Goal: Navigation & Orientation: Find specific page/section

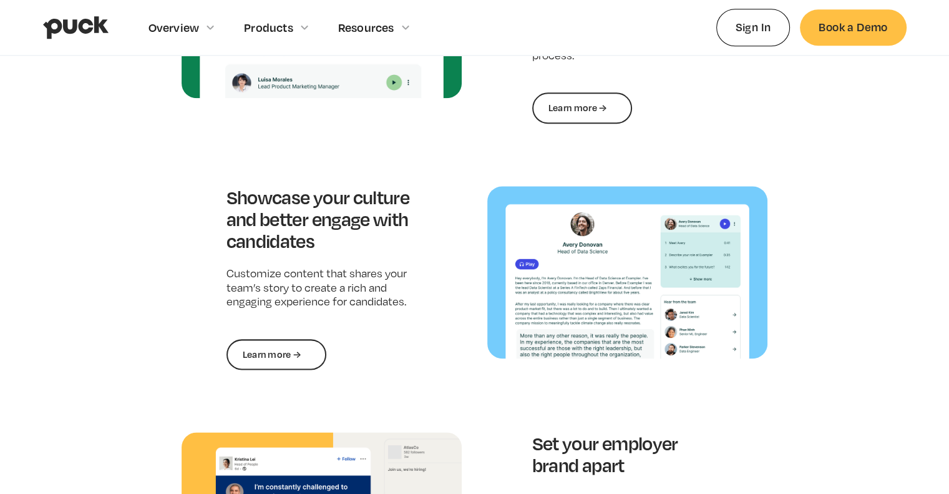
scroll to position [1440, 0]
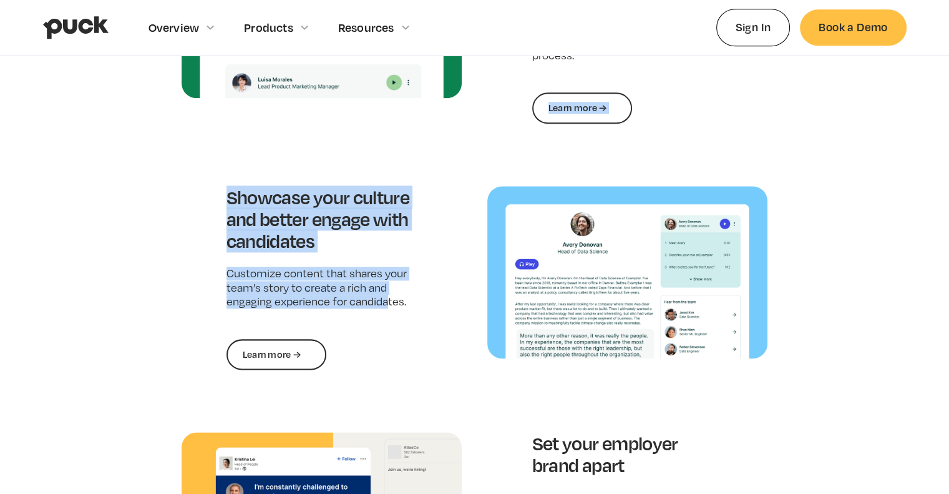
drag, startPoint x: 387, startPoint y: 329, endPoint x: 552, endPoint y: 122, distance: 264.8
click at [552, 122] on div "Attract the best candidates with job postings that stand out Get in front of pe…" at bounding box center [475, 144] width 587 height 928
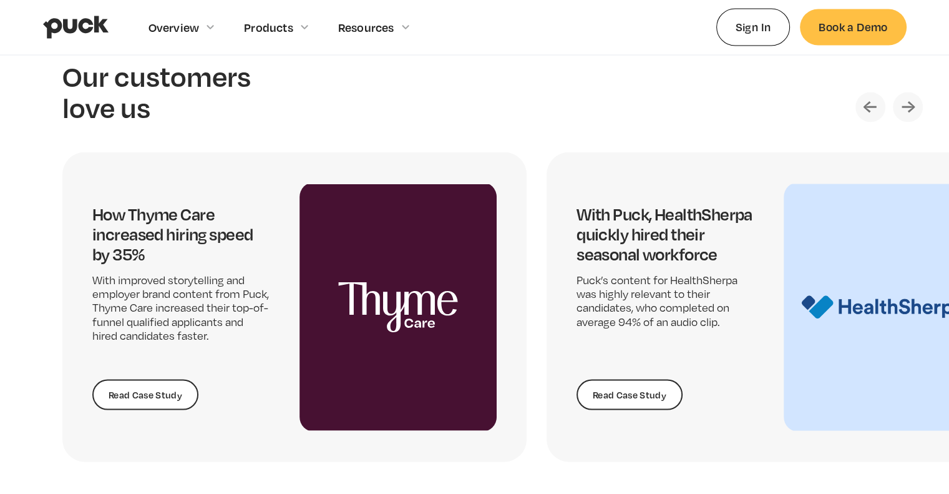
scroll to position [2528, 0]
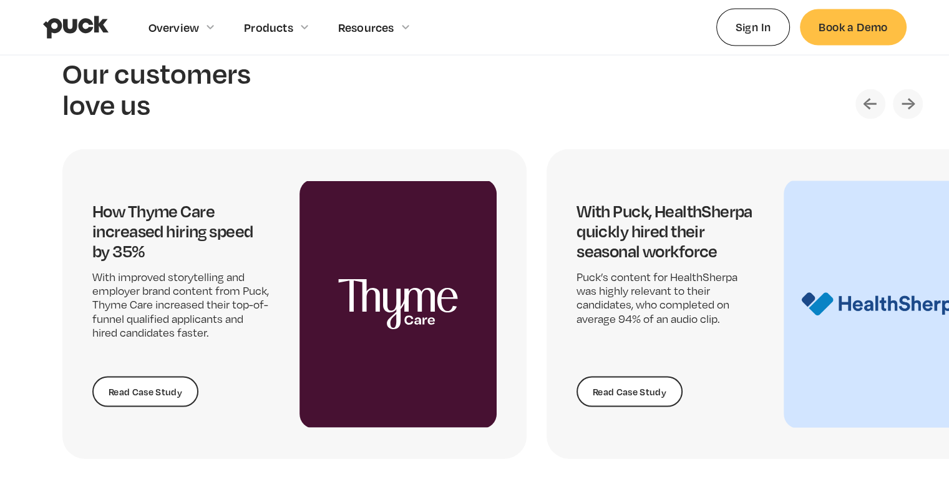
click at [908, 102] on img "Next slide" at bounding box center [908, 104] width 30 height 30
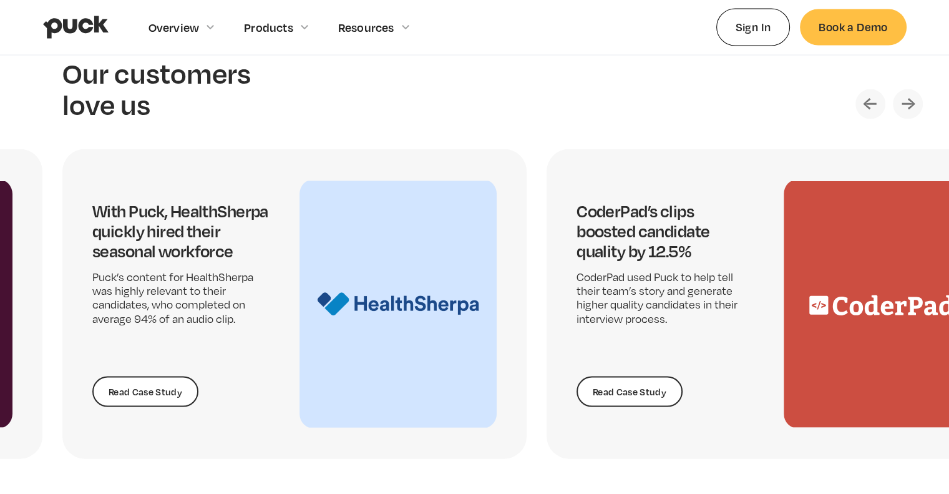
click at [908, 102] on img "Next slide" at bounding box center [908, 104] width 30 height 30
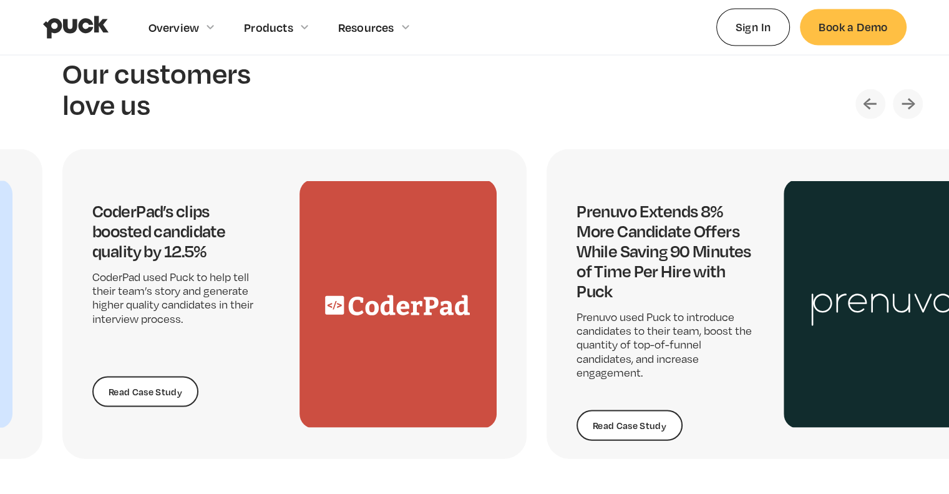
click at [908, 102] on img "Next slide" at bounding box center [908, 104] width 30 height 30
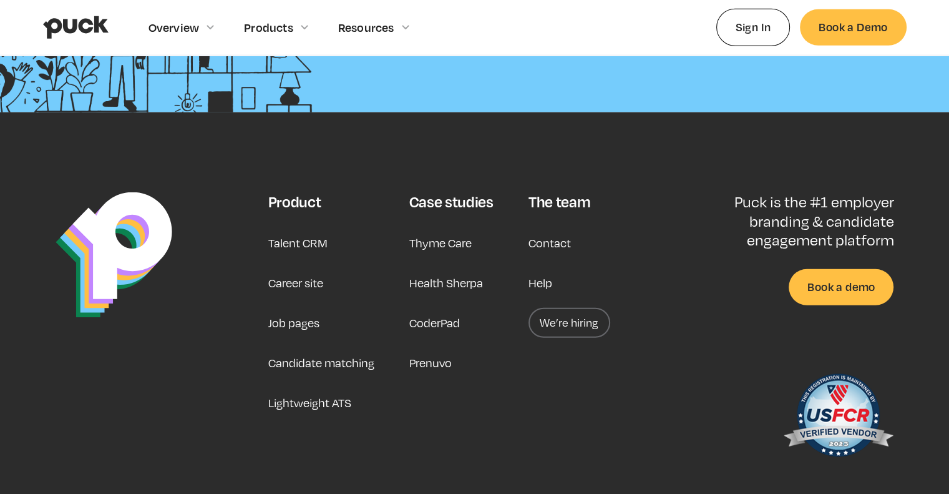
scroll to position [3174, 0]
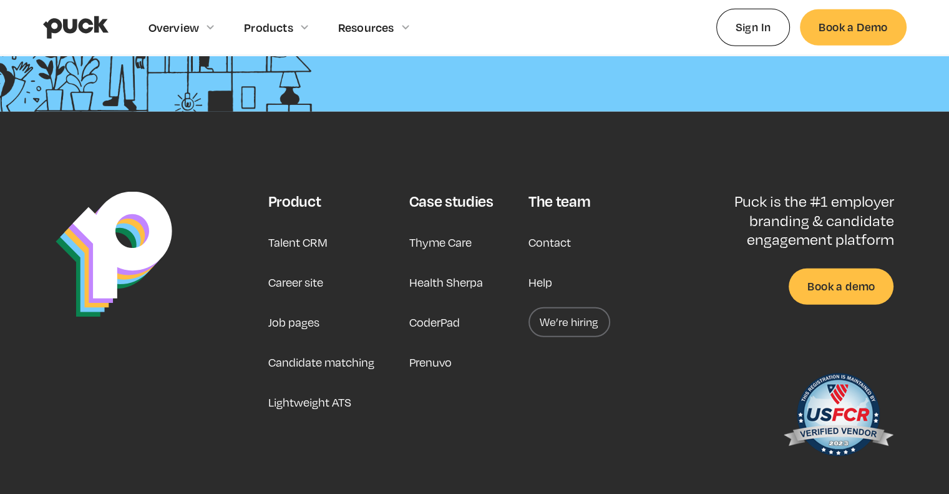
click at [294, 279] on link "Career site" at bounding box center [295, 282] width 55 height 30
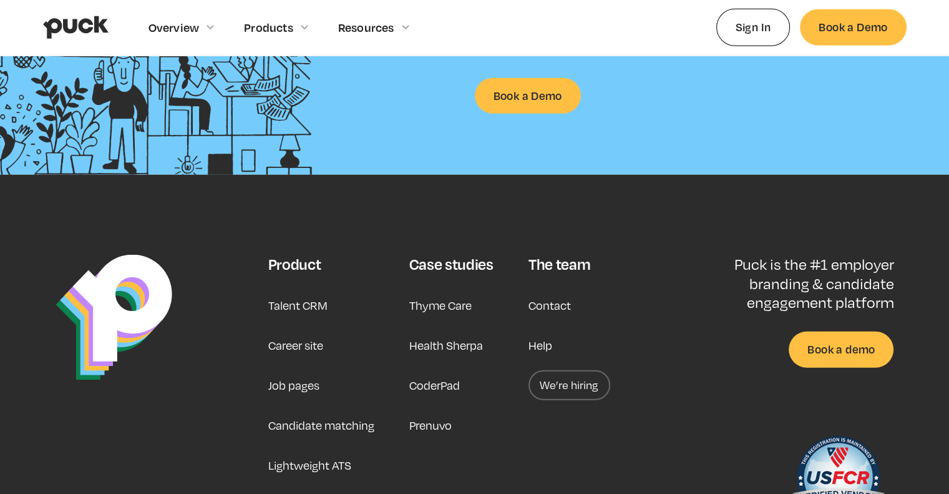
click at [558, 385] on link "We’re hiring" at bounding box center [570, 385] width 82 height 30
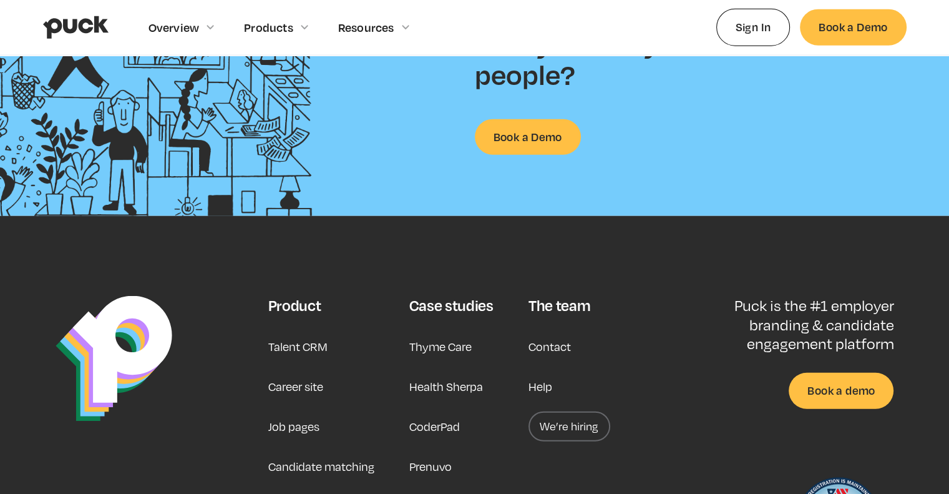
scroll to position [3119, 0]
